Goal: Task Accomplishment & Management: Manage account settings

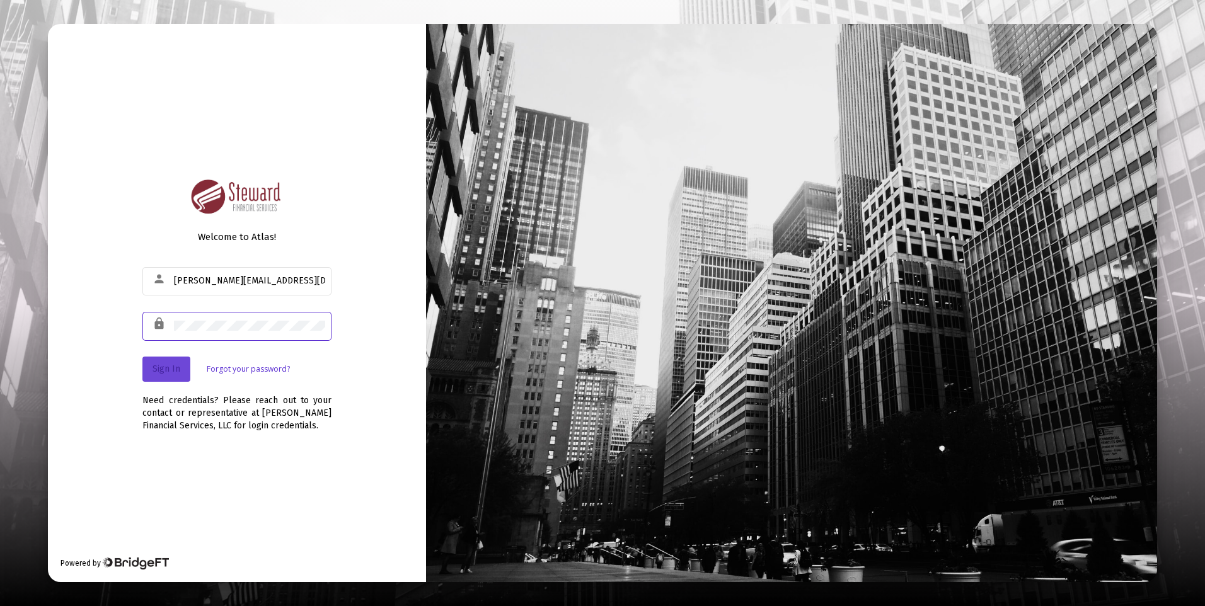
click at [162, 361] on button "Sign In" at bounding box center [166, 369] width 48 height 25
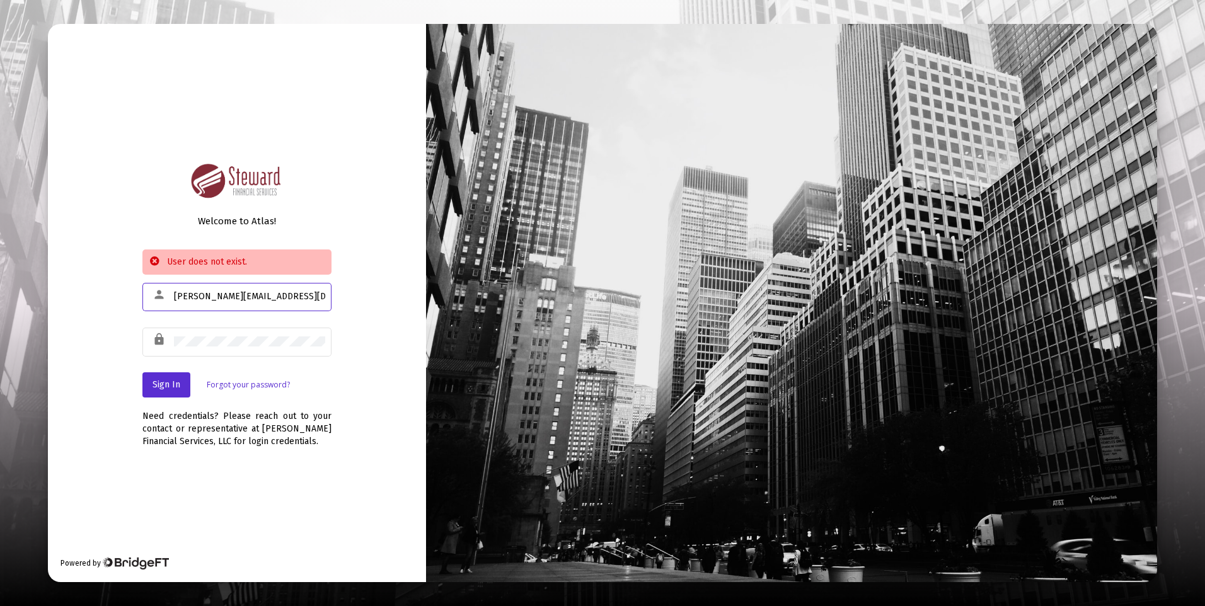
click at [254, 298] on input "[PERSON_NAME][EMAIL_ADDRESS][DOMAIN_NAME]" at bounding box center [249, 297] width 151 height 10
type input "[PERSON_NAME][EMAIL_ADDRESS][DOMAIN_NAME]"
drag, startPoint x: 167, startPoint y: 386, endPoint x: 189, endPoint y: 375, distance: 24.8
click at [170, 385] on span "Sign In" at bounding box center [167, 384] width 28 height 11
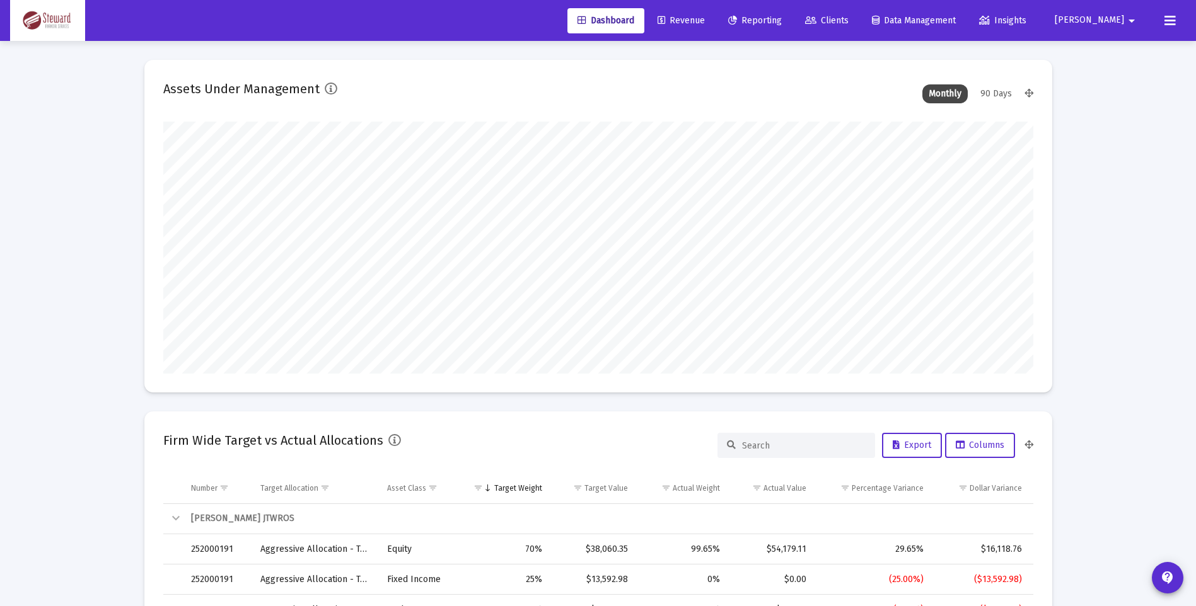
scroll to position [252, 468]
type input "[DATE]"
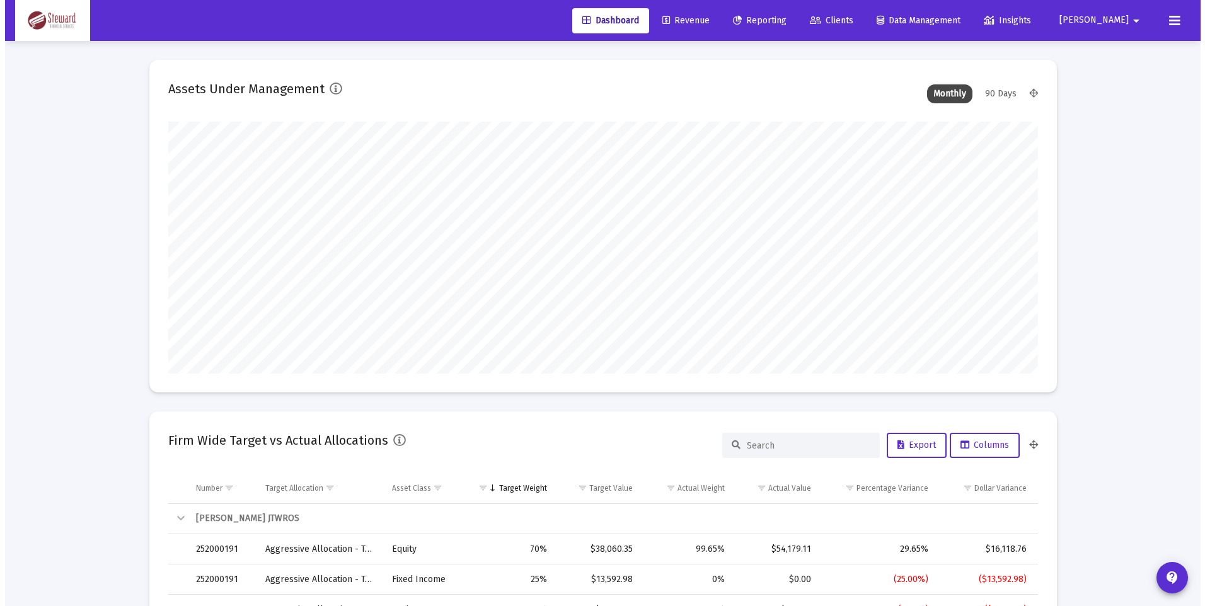
scroll to position [252, 407]
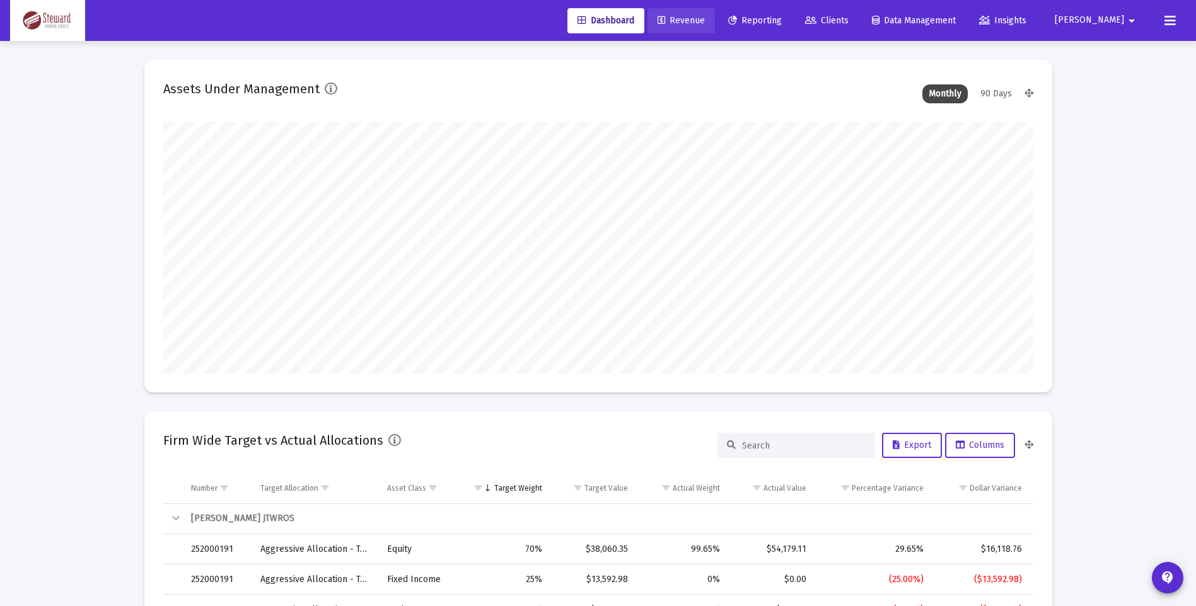
click at [705, 15] on span "Revenue" at bounding box center [680, 20] width 47 height 11
